Goal: Transaction & Acquisition: Subscribe to service/newsletter

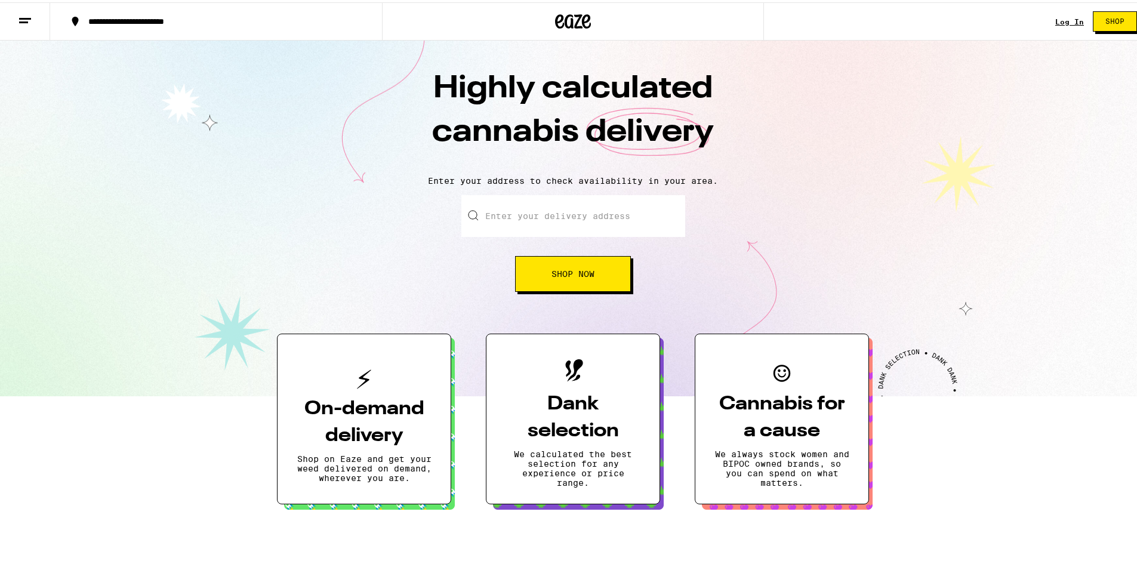
click at [1058, 27] on div "Log In Shop" at bounding box center [1101, 19] width 91 height 38
click at [1061, 18] on link "Log In" at bounding box center [1070, 20] width 29 height 8
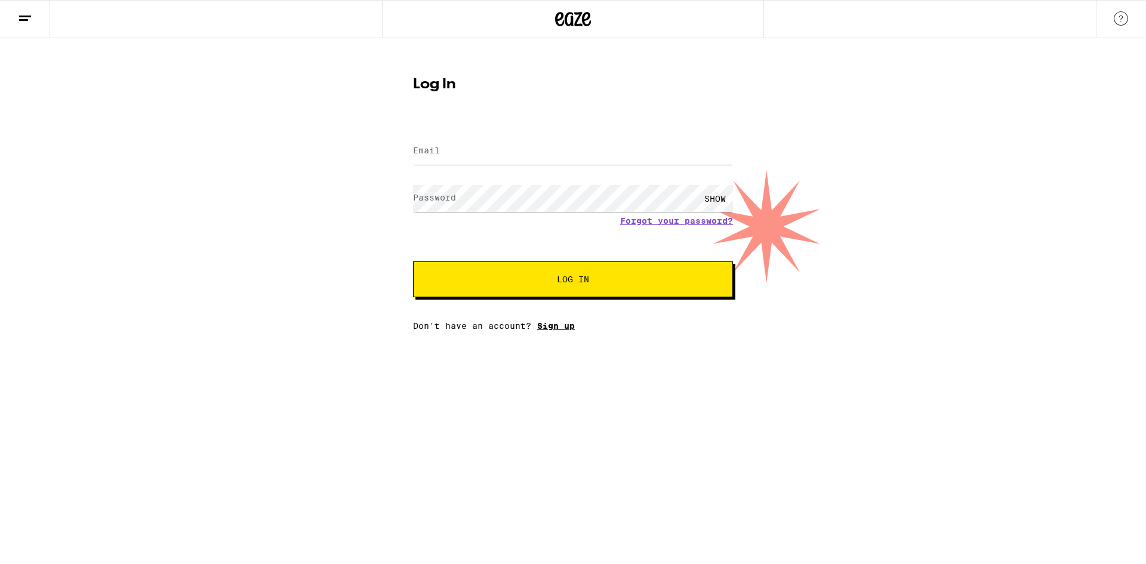
click at [555, 327] on link "Sign up" at bounding box center [556, 326] width 38 height 10
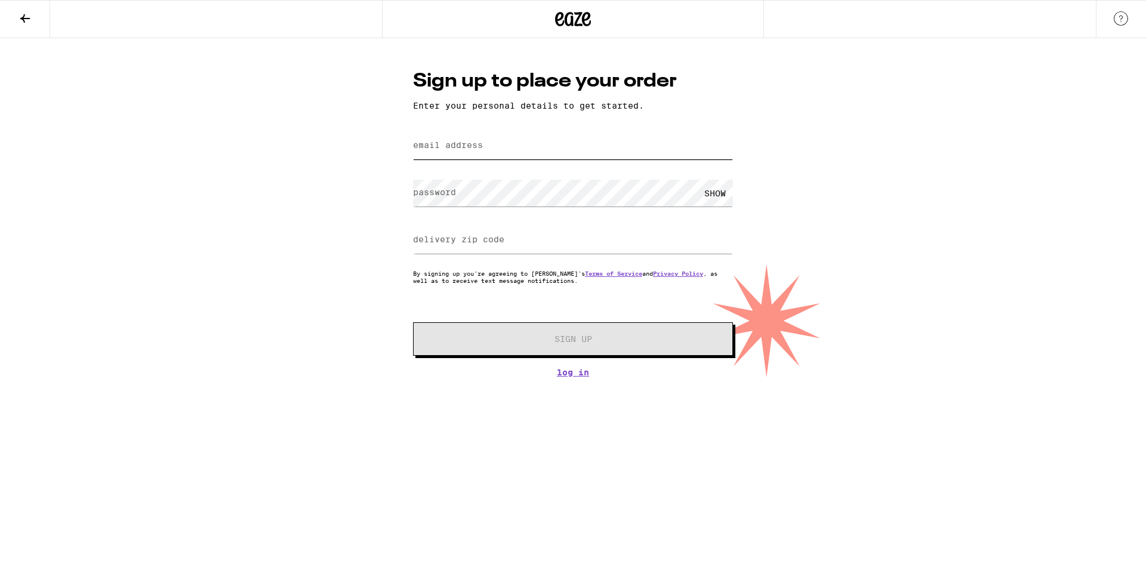
click at [516, 154] on input "email address" at bounding box center [573, 146] width 320 height 27
type input "[PERSON_NAME][EMAIL_ADDRESS][PERSON_NAME][DOMAIN_NAME]"
type input "95621"
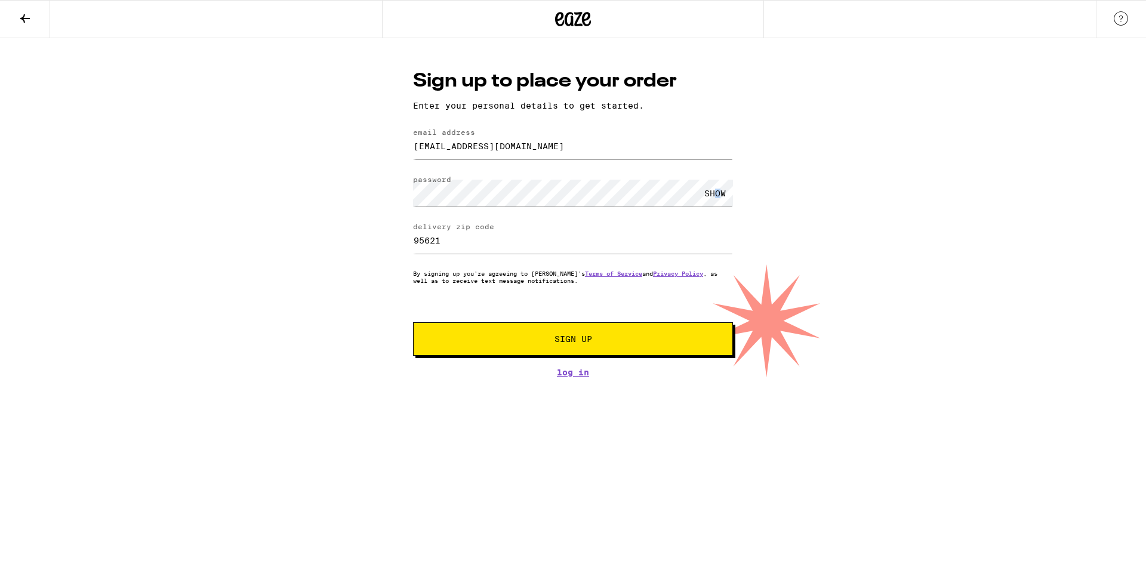
click at [719, 197] on div "SHOW" at bounding box center [715, 193] width 36 height 27
click at [533, 140] on input "[EMAIL_ADDRESS][DOMAIN_NAME]" at bounding box center [573, 146] width 320 height 27
type input "[PERSON_NAME][EMAIL_ADDRESS][PERSON_NAME][DOMAIN_NAME]"
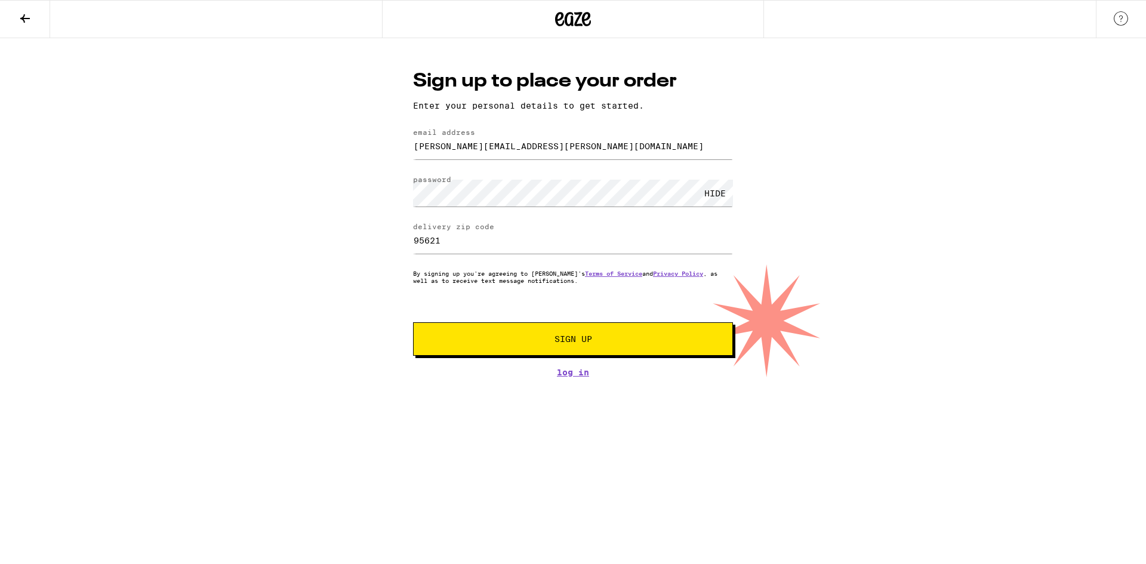
click at [885, 244] on div "Sign up to place your order Enter your personal details to get started. email a…" at bounding box center [573, 207] width 1146 height 339
click at [597, 352] on button "Sign Up" at bounding box center [573, 338] width 320 height 33
